Goal: Find contact information: Find contact information

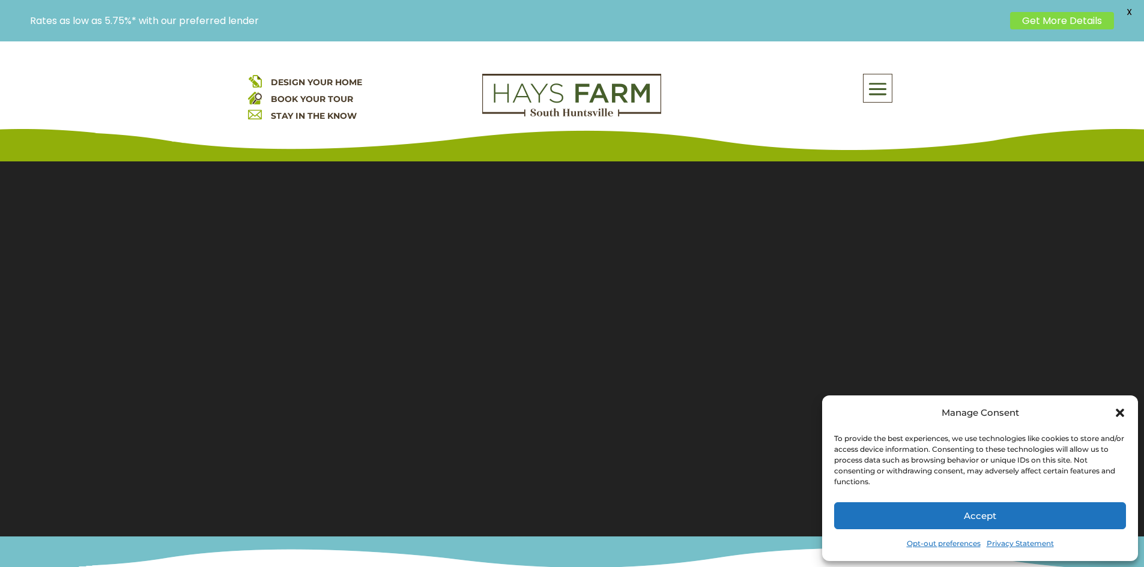
click at [877, 89] on span at bounding box center [877, 90] width 28 height 28
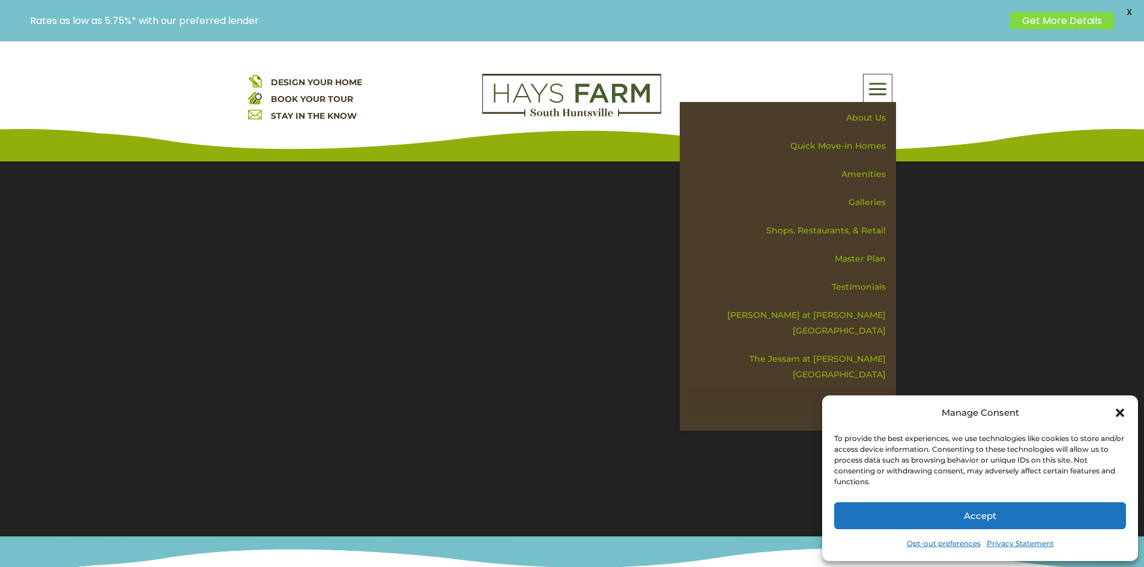
click at [860, 389] on link "Contact Us" at bounding box center [792, 403] width 208 height 28
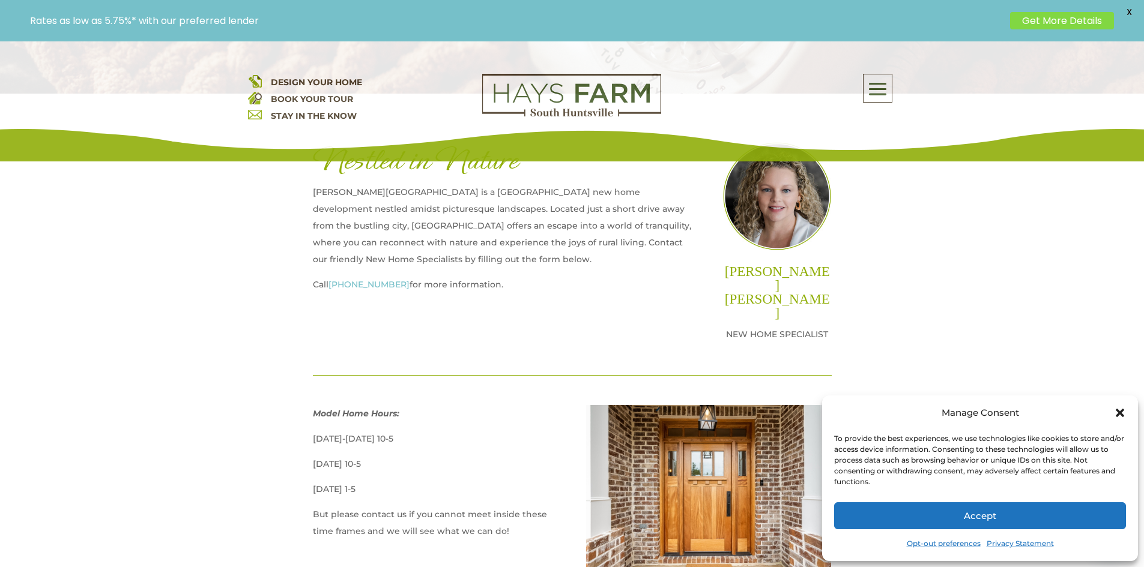
scroll to position [420, 0]
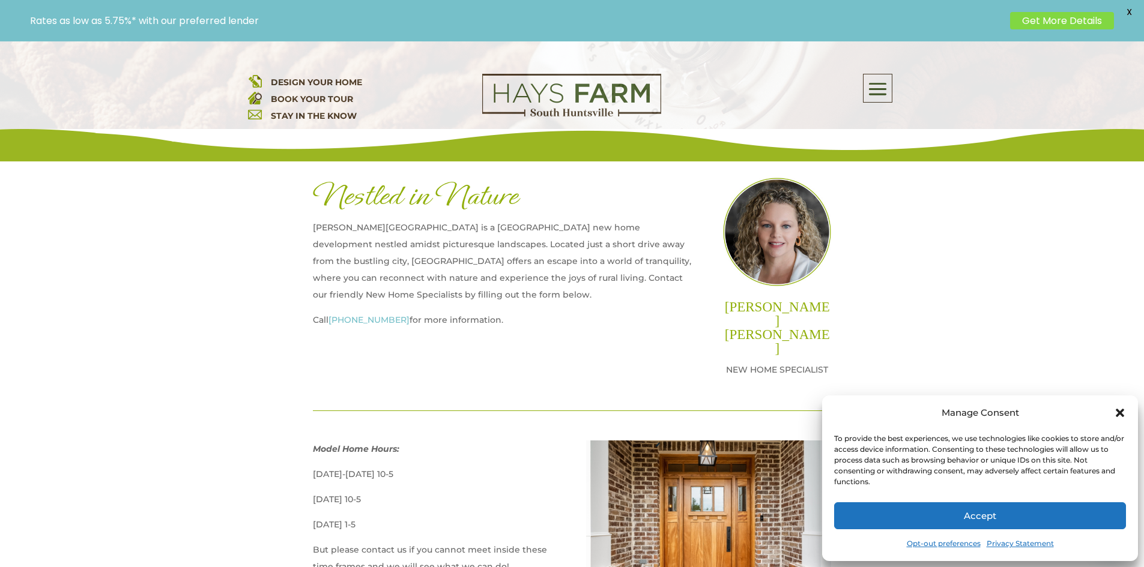
click at [958, 544] on link "Opt-out preferences" at bounding box center [944, 544] width 74 height 17
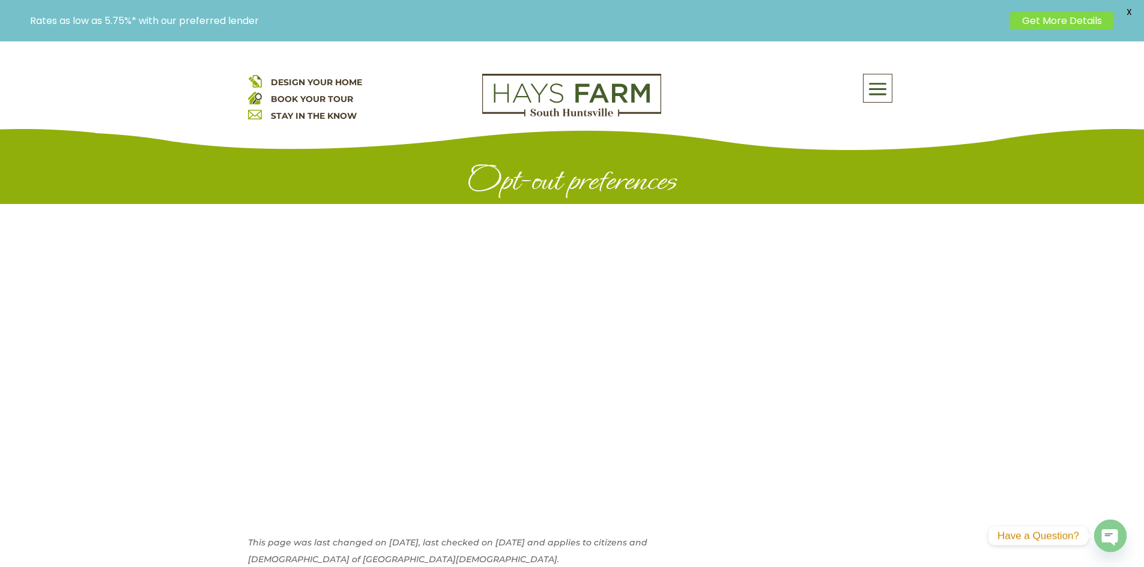
click at [1128, 10] on span "X" at bounding box center [1129, 12] width 18 height 18
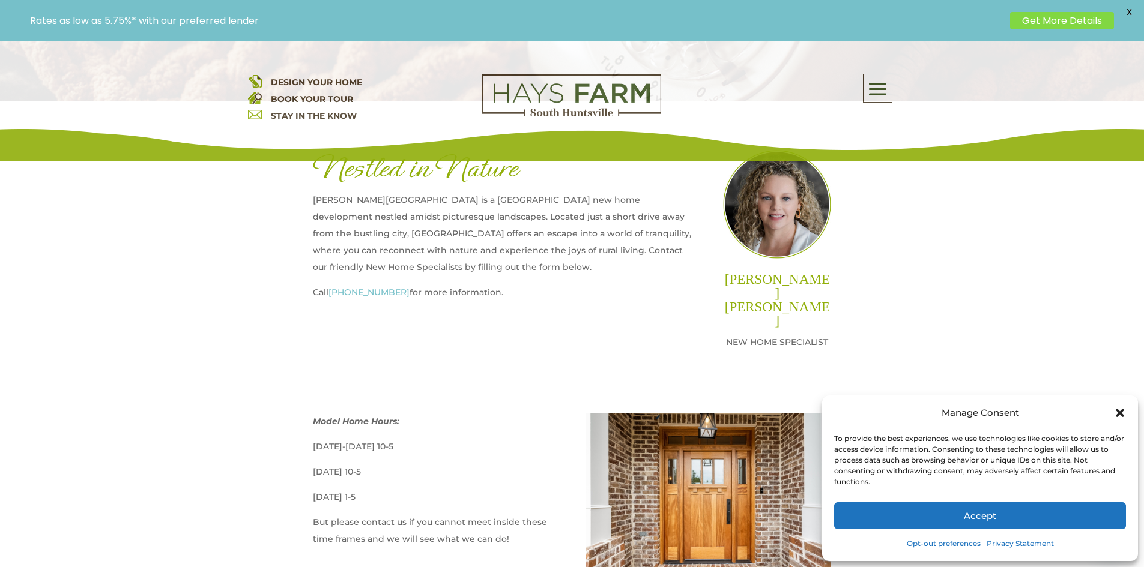
scroll to position [180, 0]
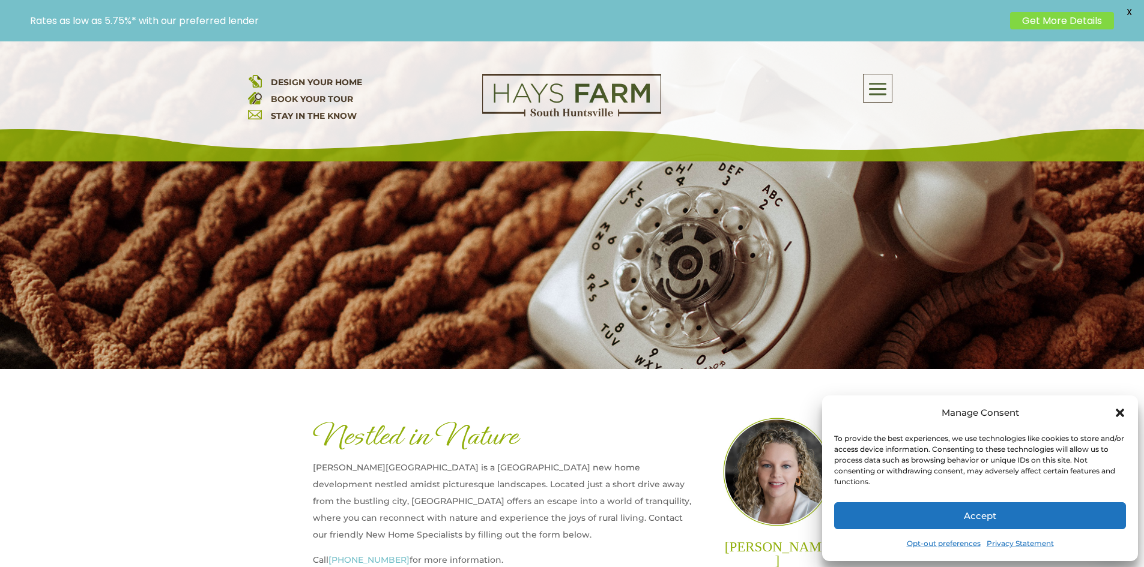
click at [1120, 412] on icon "Close dialog" at bounding box center [1120, 413] width 8 height 8
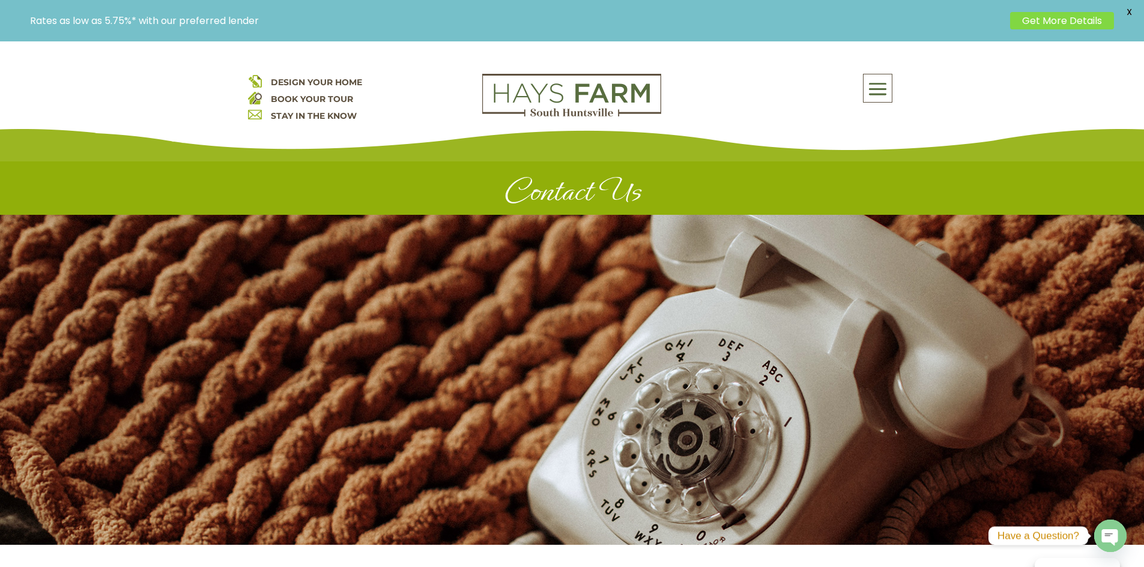
scroll to position [0, 0]
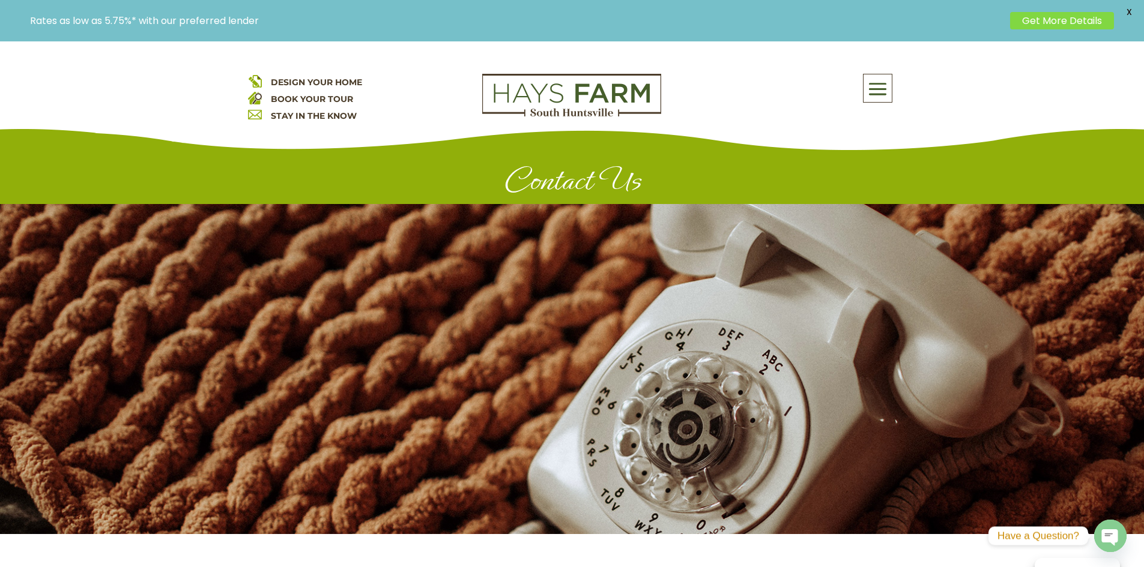
click at [1128, 9] on span "X" at bounding box center [1129, 12] width 18 height 18
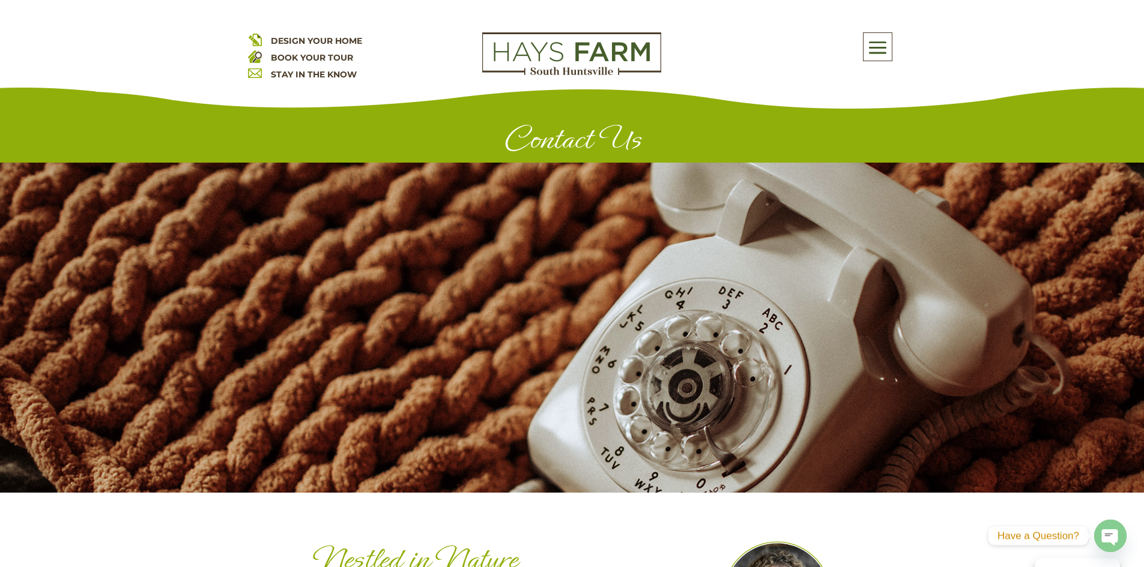
click at [889, 47] on span at bounding box center [877, 48] width 28 height 28
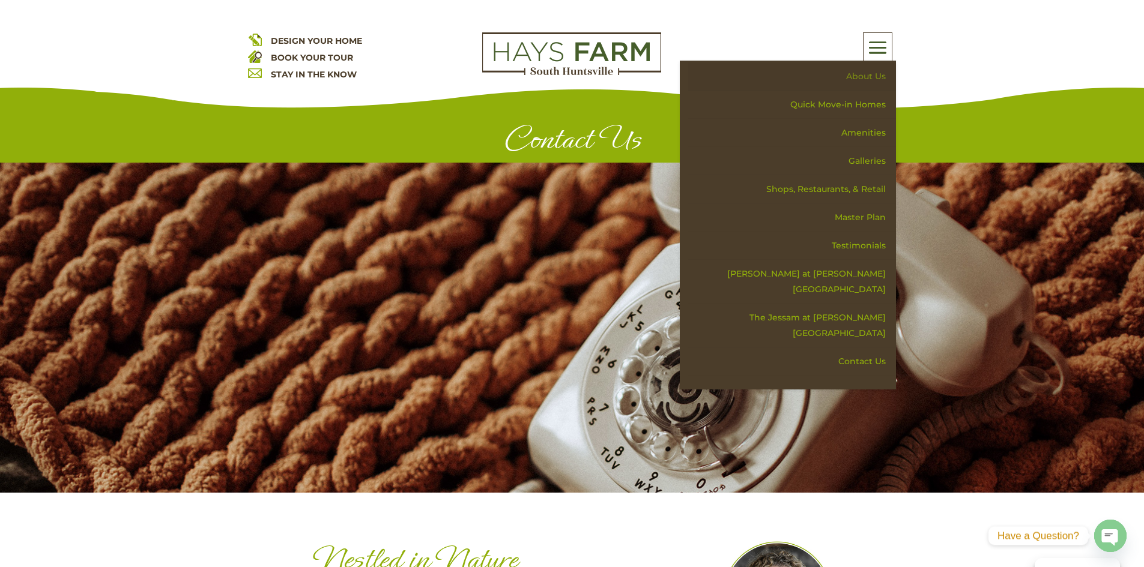
click at [872, 76] on link "About Us" at bounding box center [792, 76] width 208 height 28
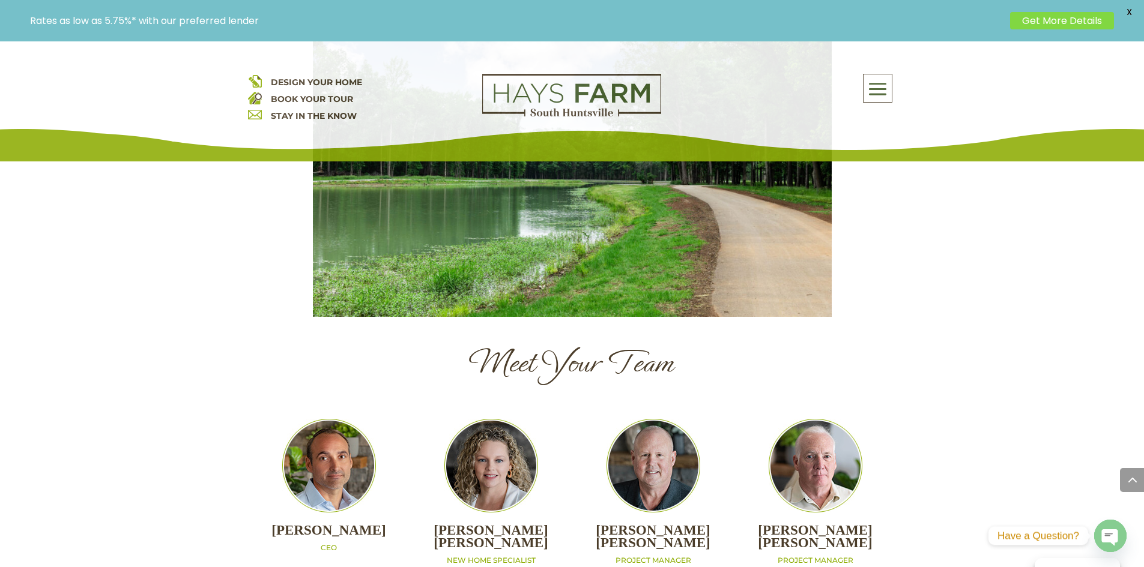
scroll to position [1081, 0]
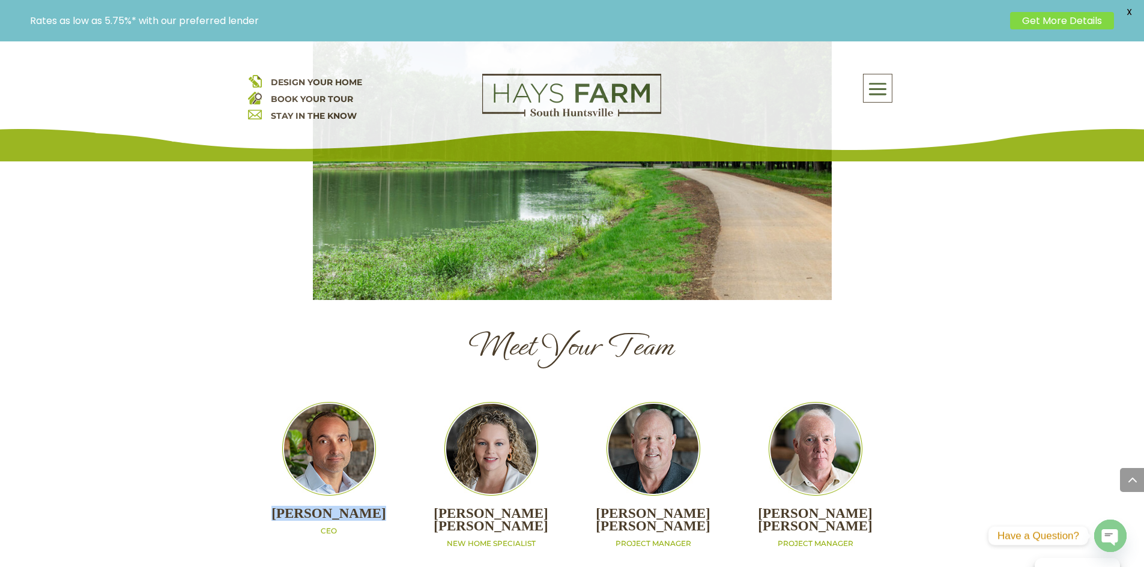
drag, startPoint x: 364, startPoint y: 463, endPoint x: 255, endPoint y: 462, distance: 109.3
click at [255, 508] on h2 "[PERSON_NAME]" at bounding box center [329, 517] width 162 height 19
copy h2 "[PERSON_NAME]"
click at [327, 527] on p "CEO" at bounding box center [329, 532] width 162 height 10
click at [322, 421] on img at bounding box center [329, 449] width 94 height 94
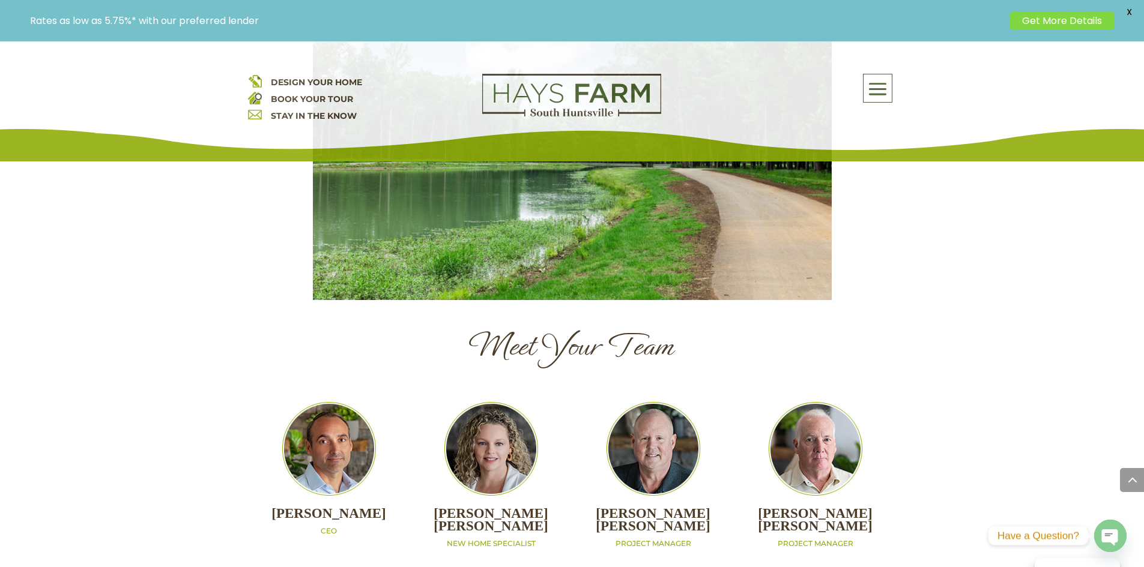
click at [324, 508] on h2 "[PERSON_NAME]" at bounding box center [329, 517] width 162 height 19
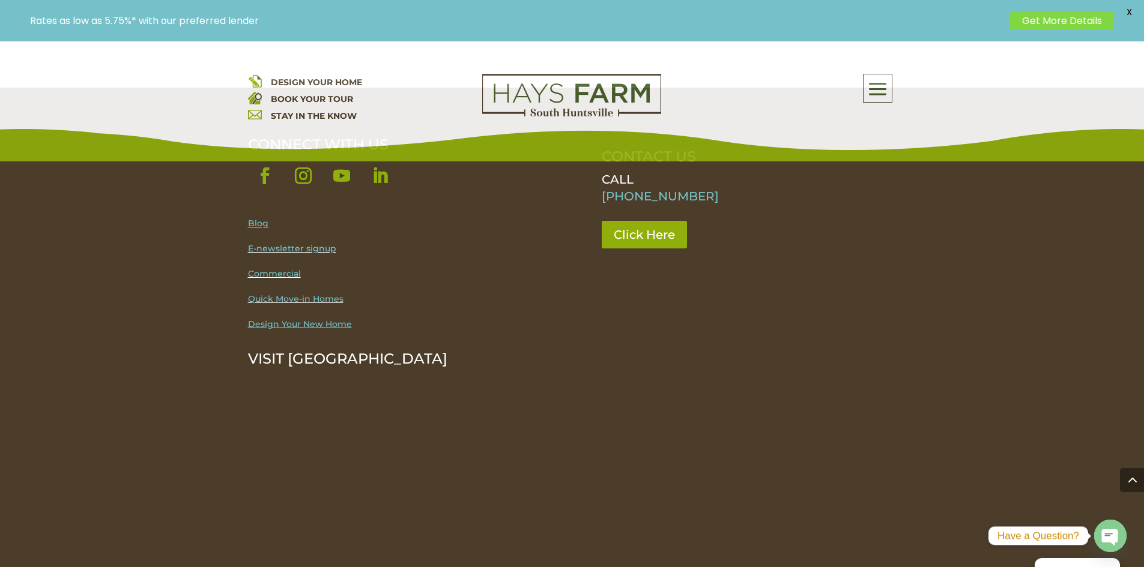
scroll to position [1642, 0]
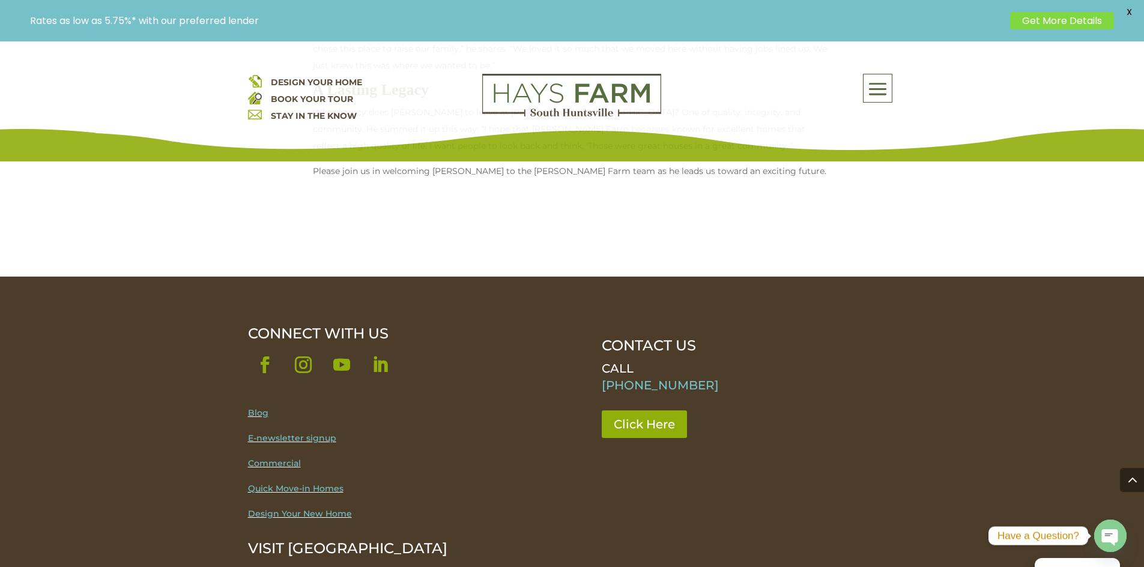
scroll to position [1321, 0]
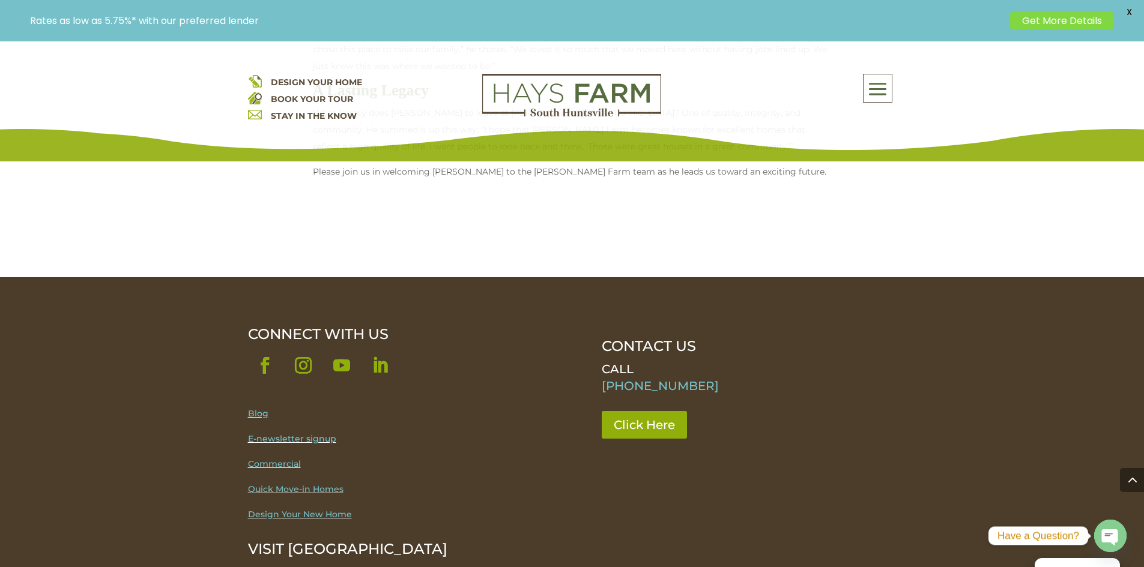
click at [641, 338] on p "CONTACT US" at bounding box center [743, 346] width 282 height 17
click at [650, 411] on link "Click Here" at bounding box center [649, 425] width 94 height 28
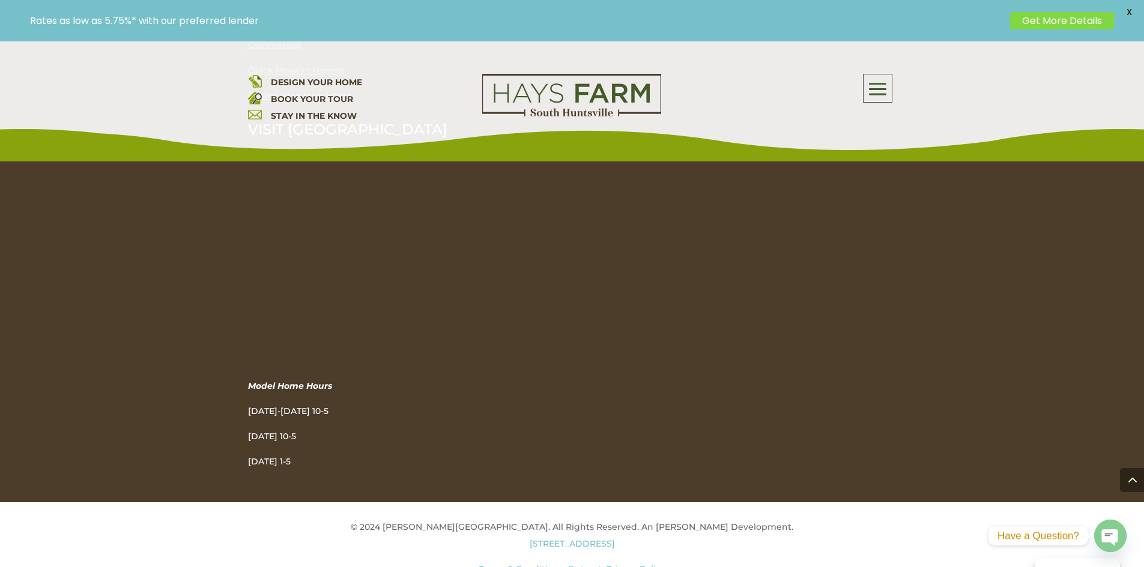
scroll to position [1660, 0]
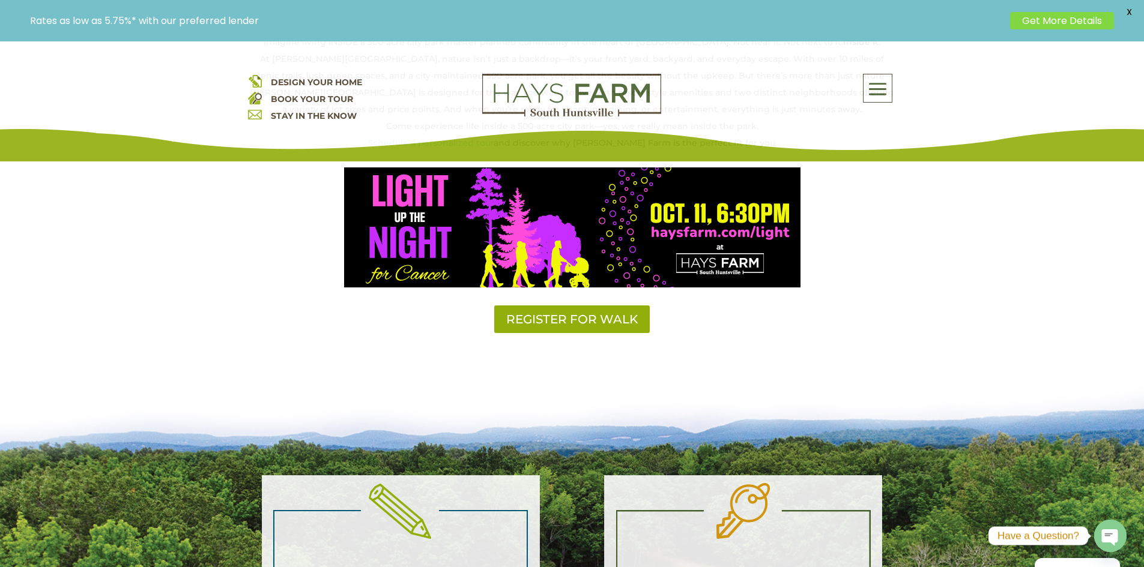
scroll to position [781, 0]
